Goal: Task Accomplishment & Management: Manage account settings

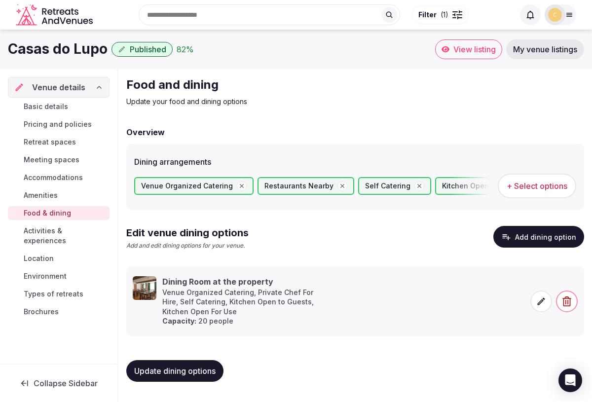
click at [59, 105] on span "Basic details" at bounding box center [46, 107] width 44 height 10
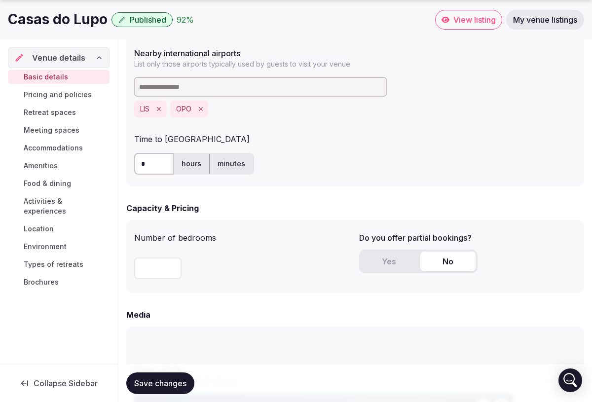
scroll to position [630, 0]
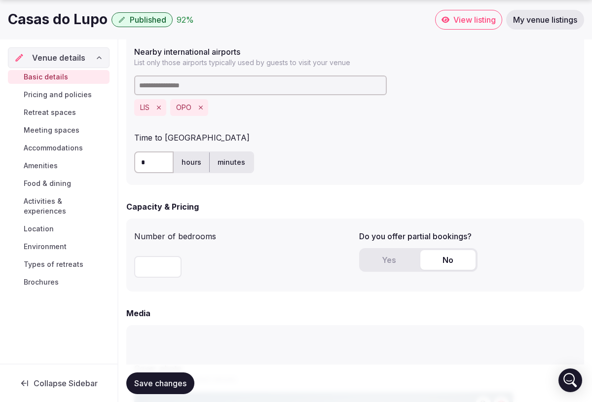
click at [146, 162] on input "*" at bounding box center [153, 162] width 39 height 22
type input "***"
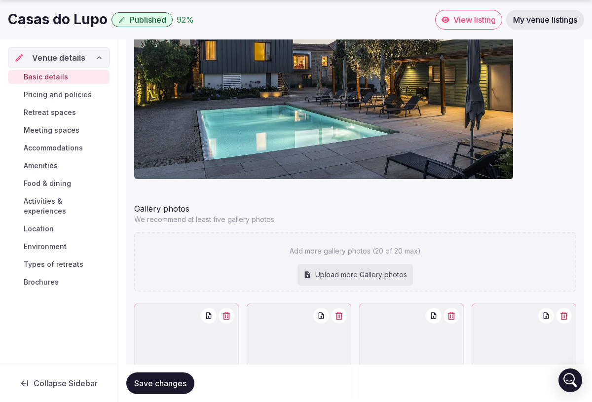
scroll to position [1067, 0]
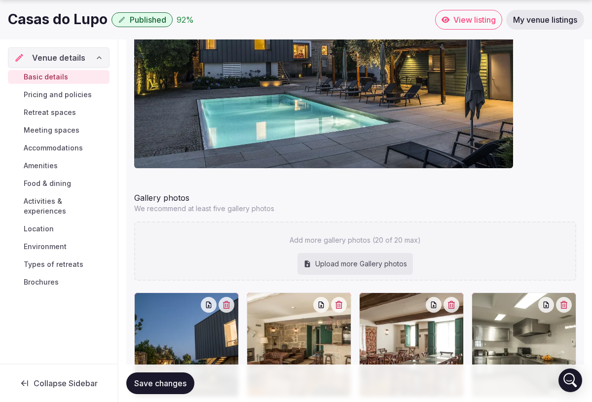
click at [170, 383] on span "Save changes" at bounding box center [160, 383] width 52 height 10
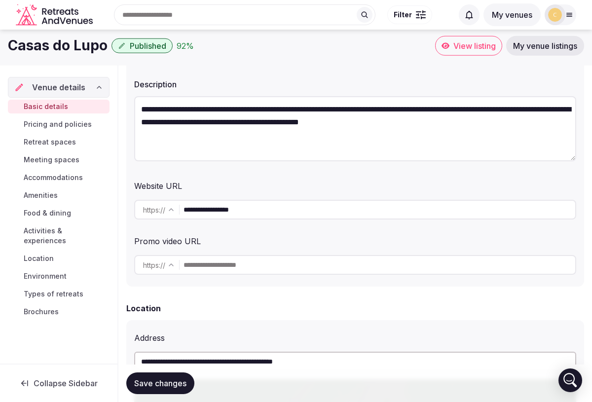
scroll to position [0, 0]
